Goal: Understand process/instructions: Learn about a topic

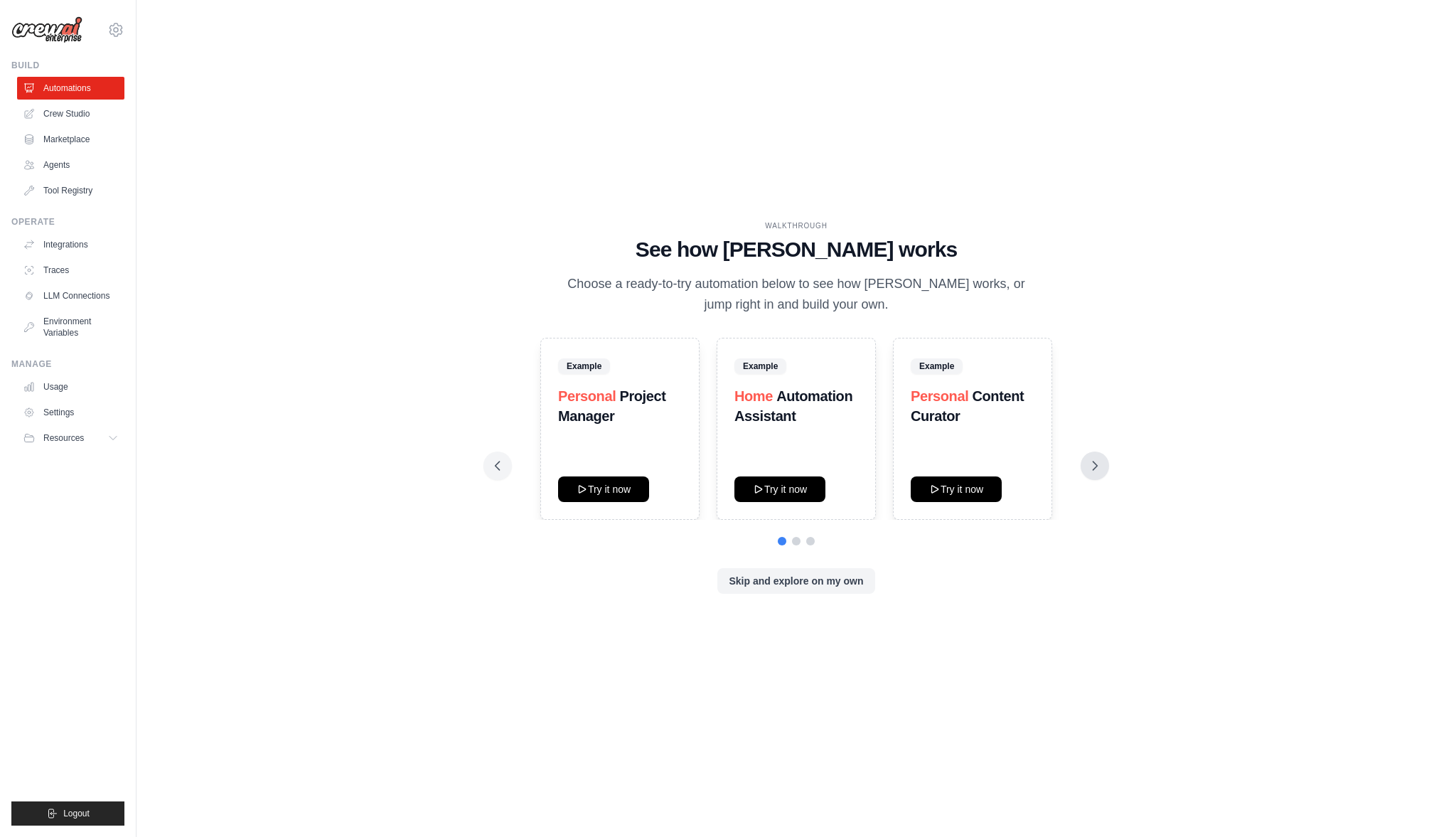
click at [1100, 460] on icon at bounding box center [1095, 466] width 14 height 14
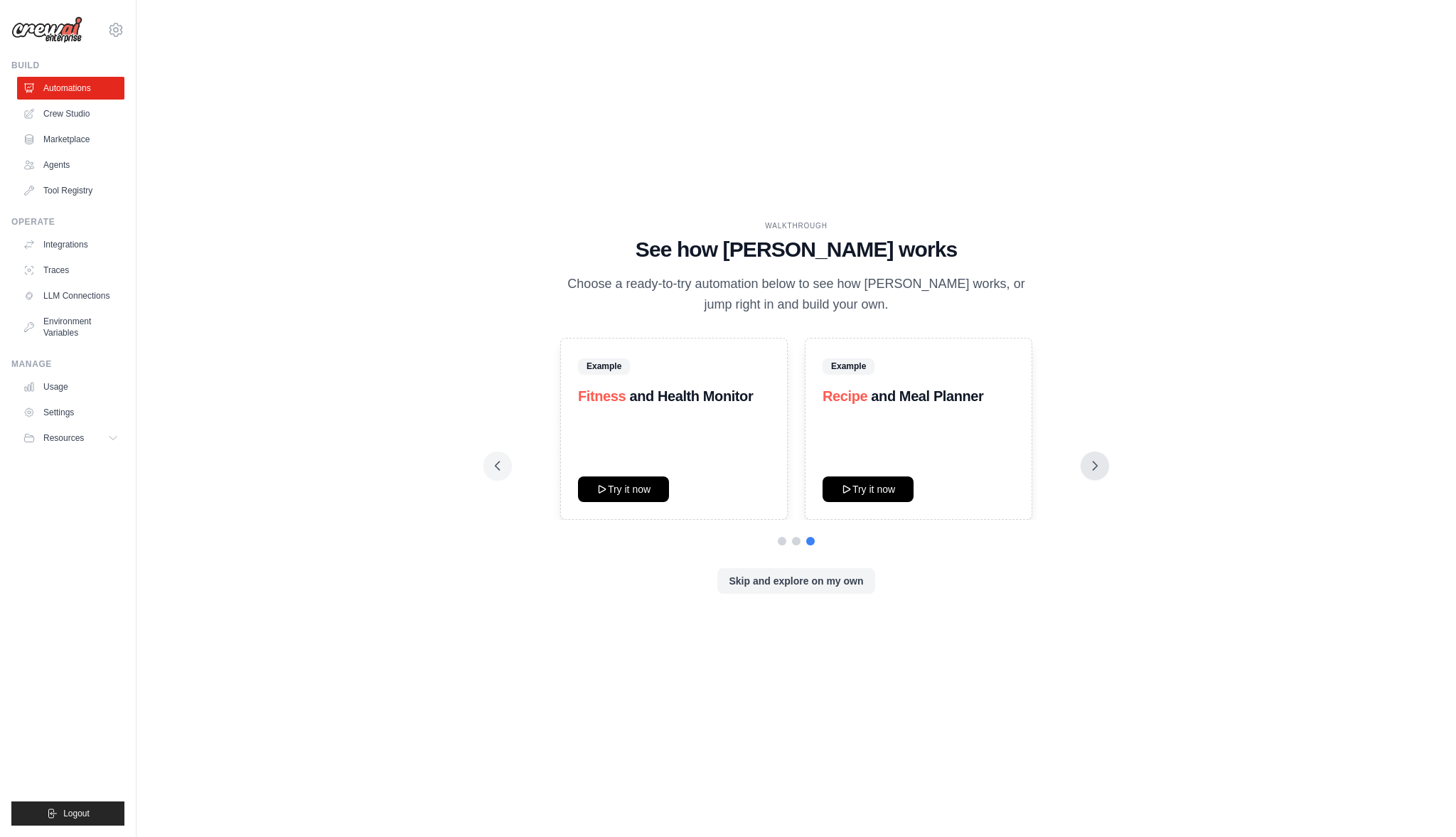
click at [1100, 460] on icon at bounding box center [1095, 466] width 14 height 14
click at [493, 471] on icon at bounding box center [497, 466] width 14 height 14
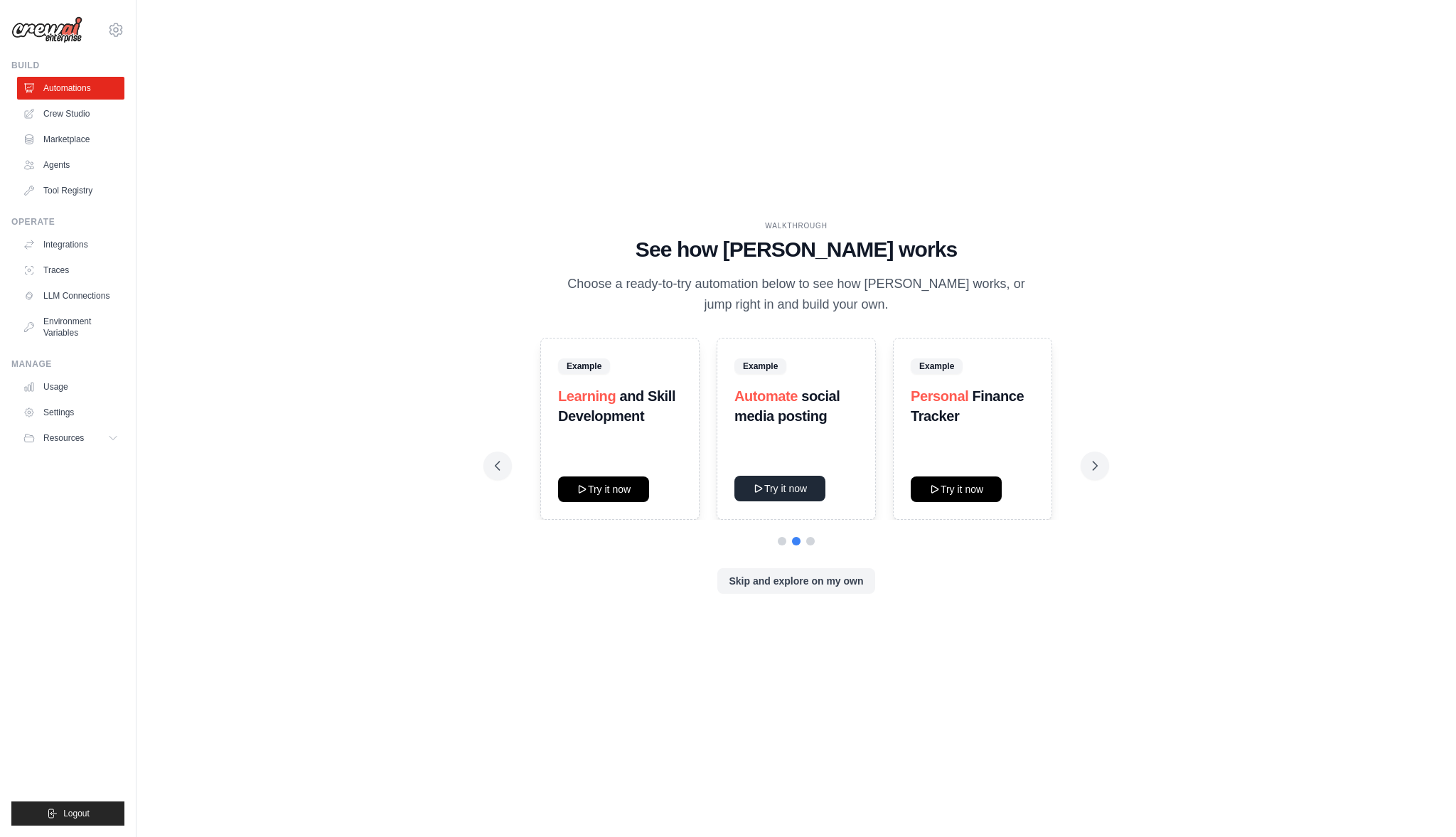
click at [797, 487] on button "Try it now" at bounding box center [780, 488] width 91 height 25
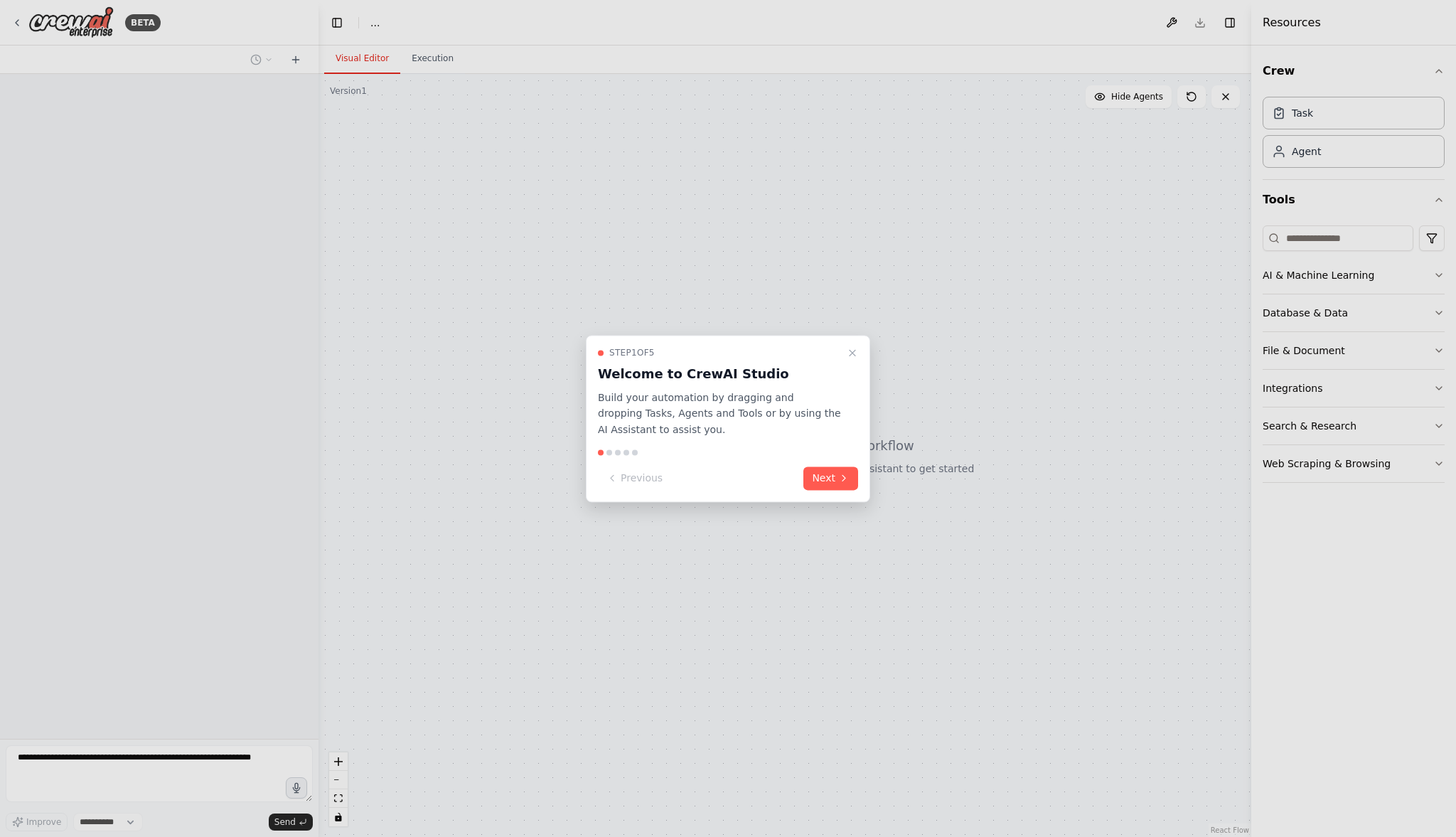
select select "****"
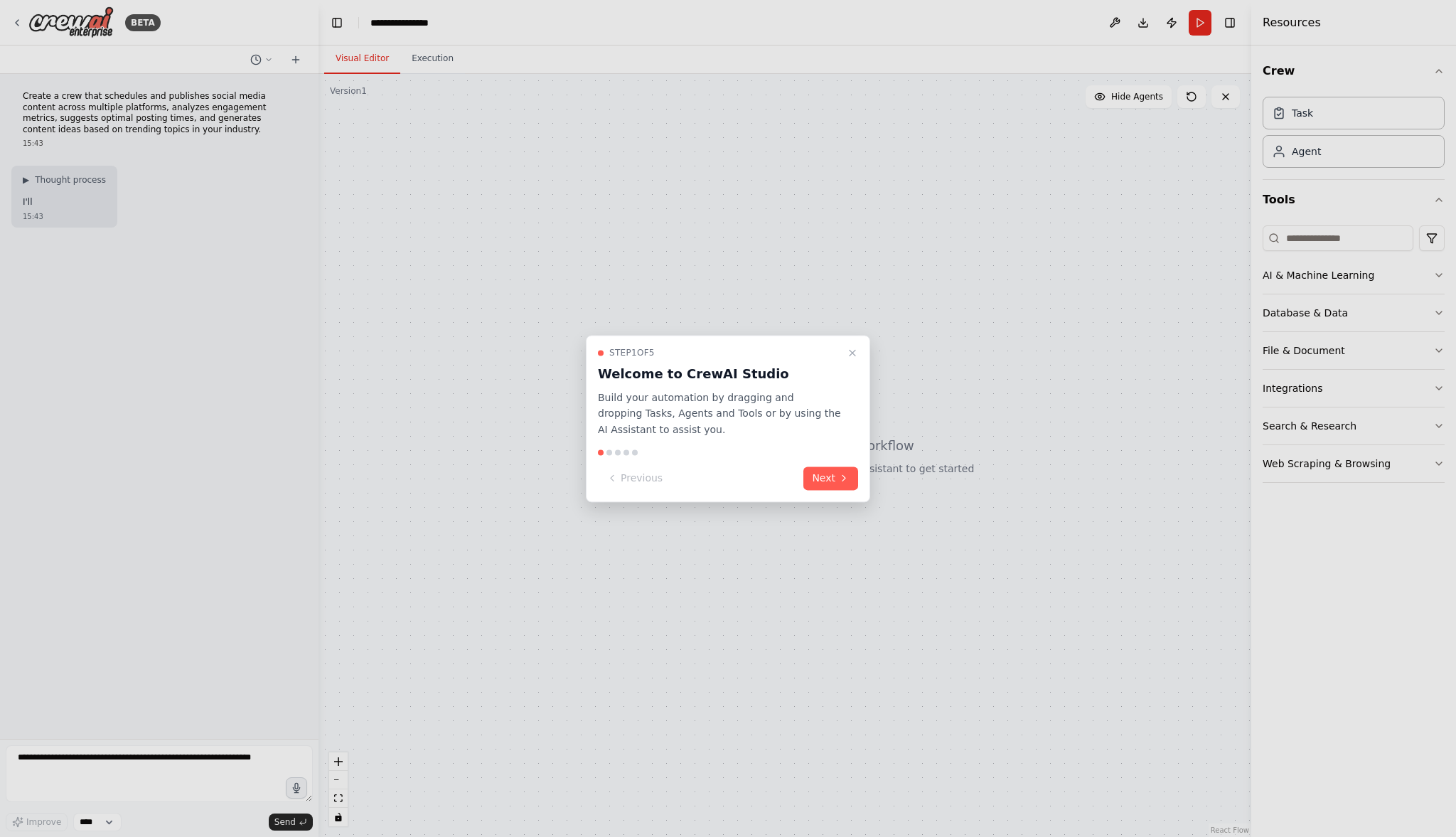
click at [832, 398] on p "Build your automation by dragging and dropping Tasks, Agents and Tools or by us…" at bounding box center [720, 413] width 243 height 48
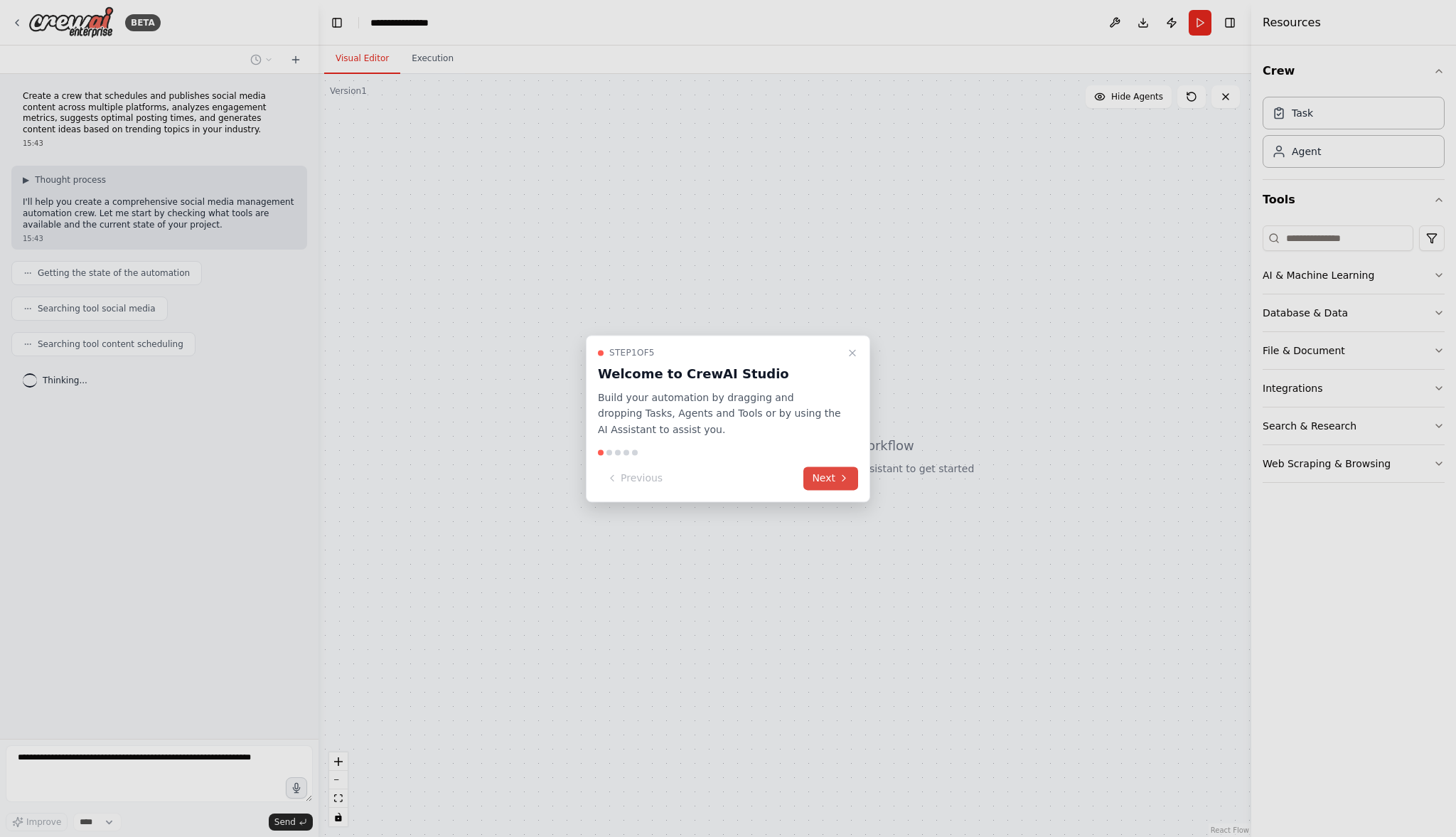
click at [834, 480] on button "Next" at bounding box center [830, 478] width 55 height 24
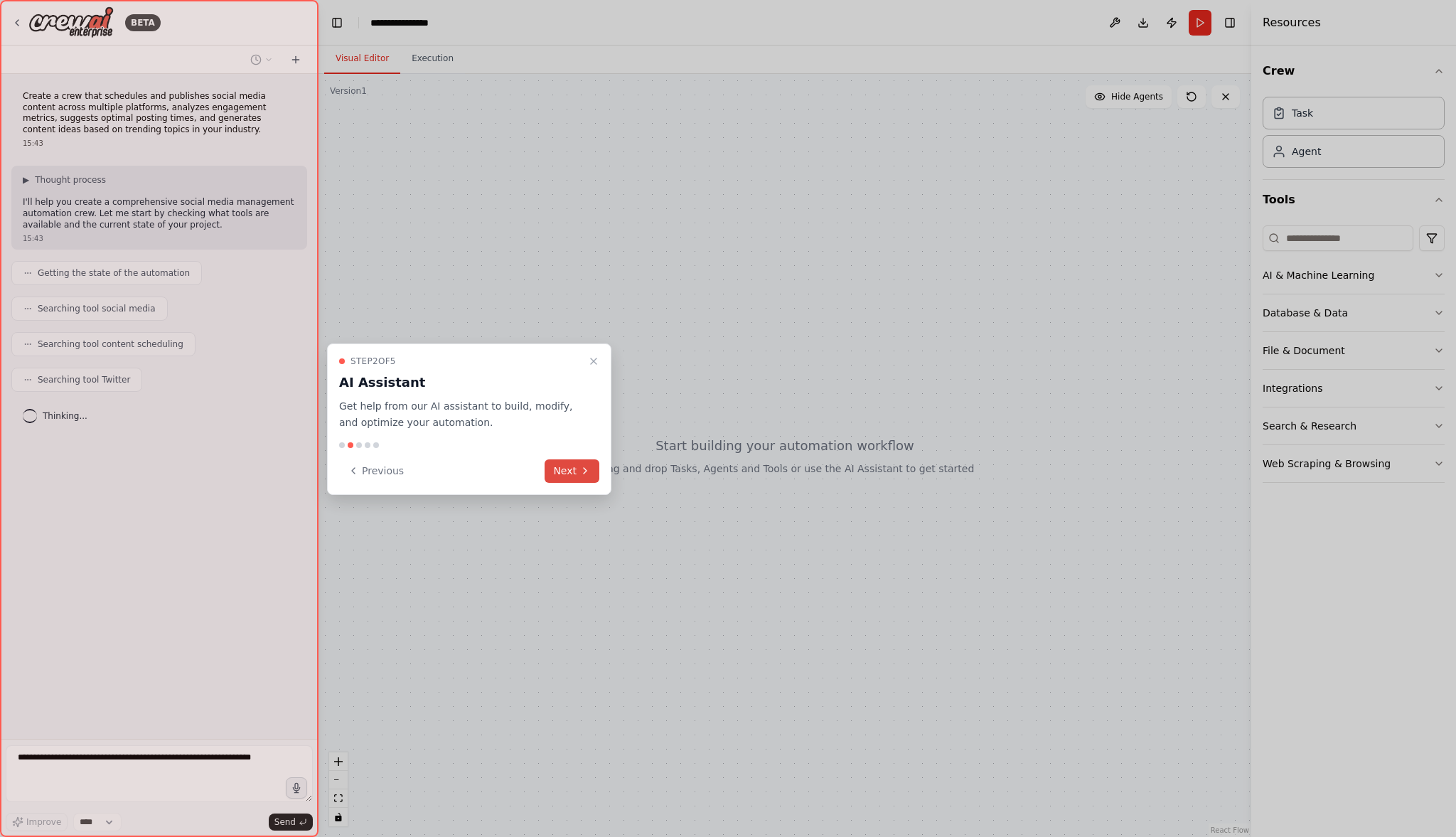
click at [577, 474] on button "Next" at bounding box center [571, 471] width 55 height 24
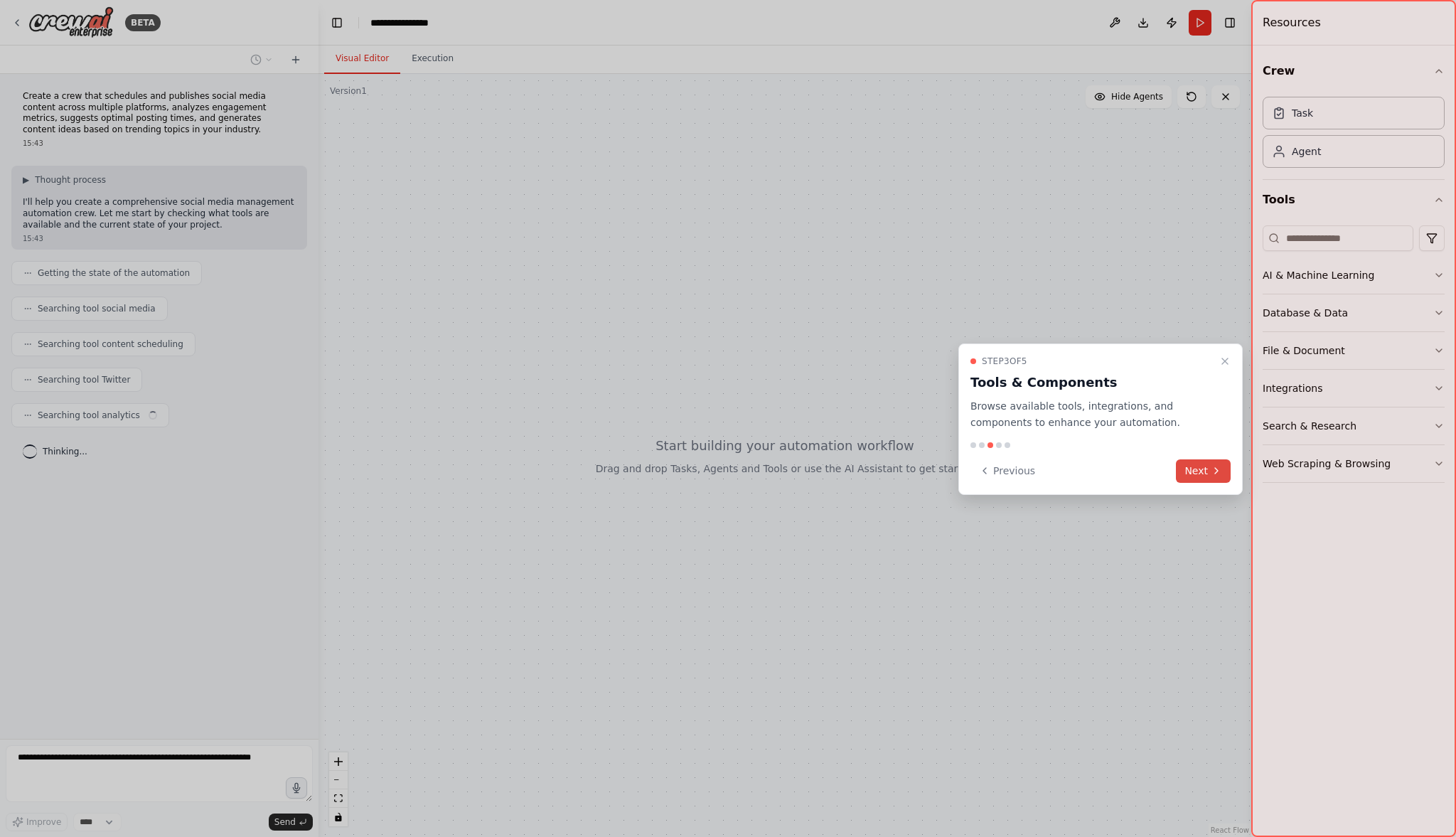
click at [1193, 472] on button "Next" at bounding box center [1203, 471] width 55 height 24
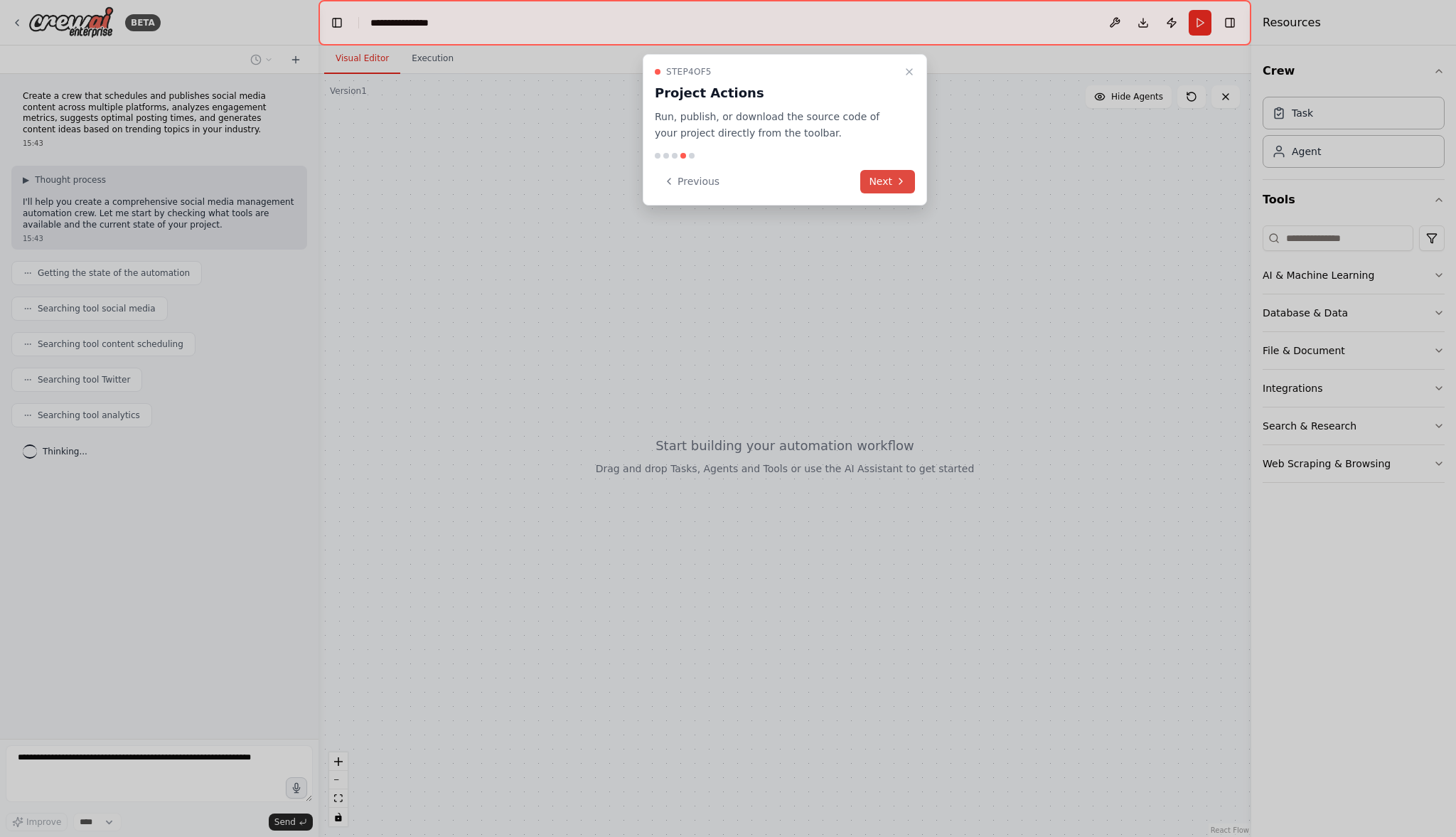
click at [894, 174] on button "Next" at bounding box center [887, 182] width 55 height 24
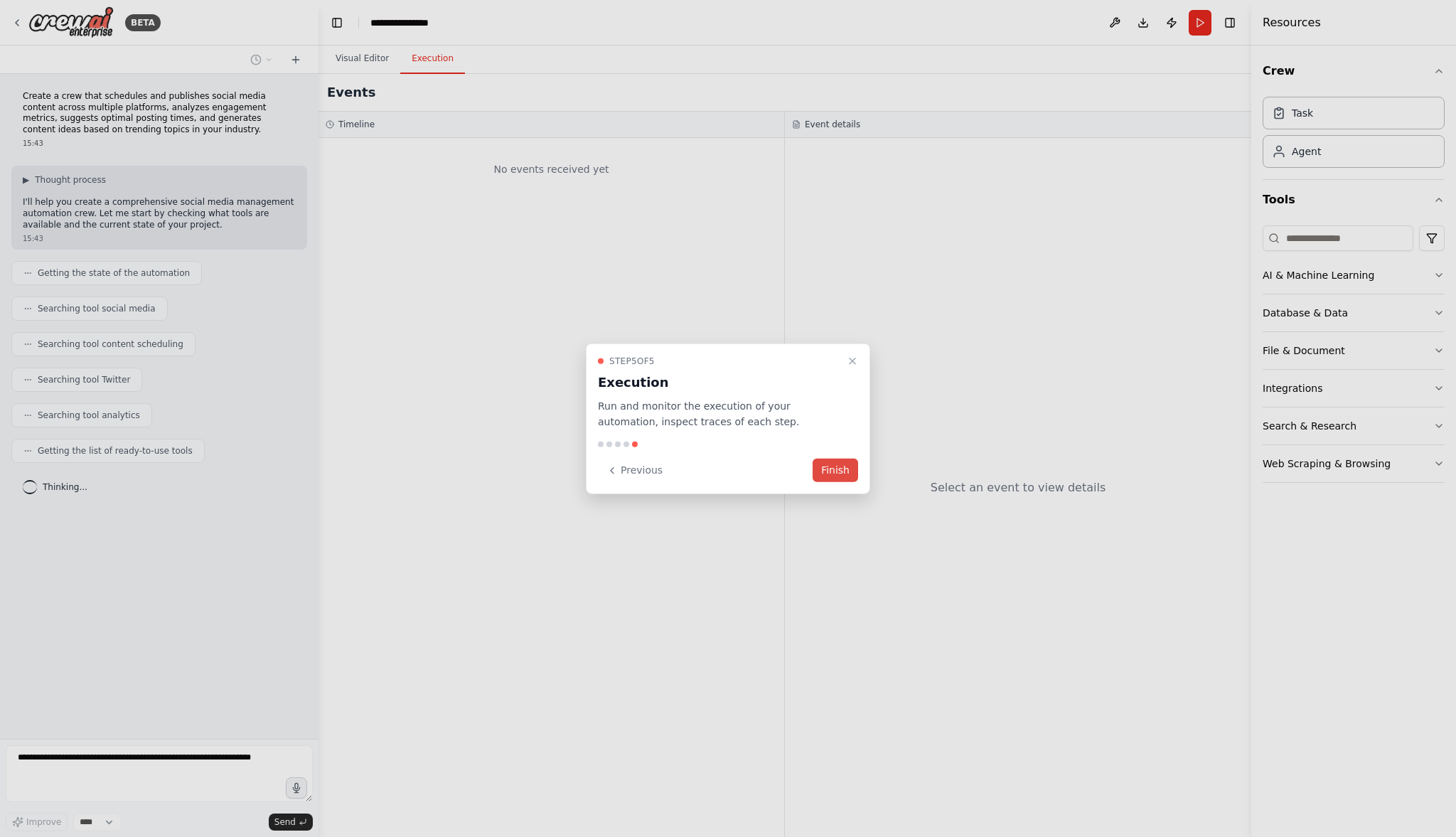
click at [824, 464] on button "Finish" at bounding box center [835, 470] width 45 height 24
